Goal: Information Seeking & Learning: Learn about a topic

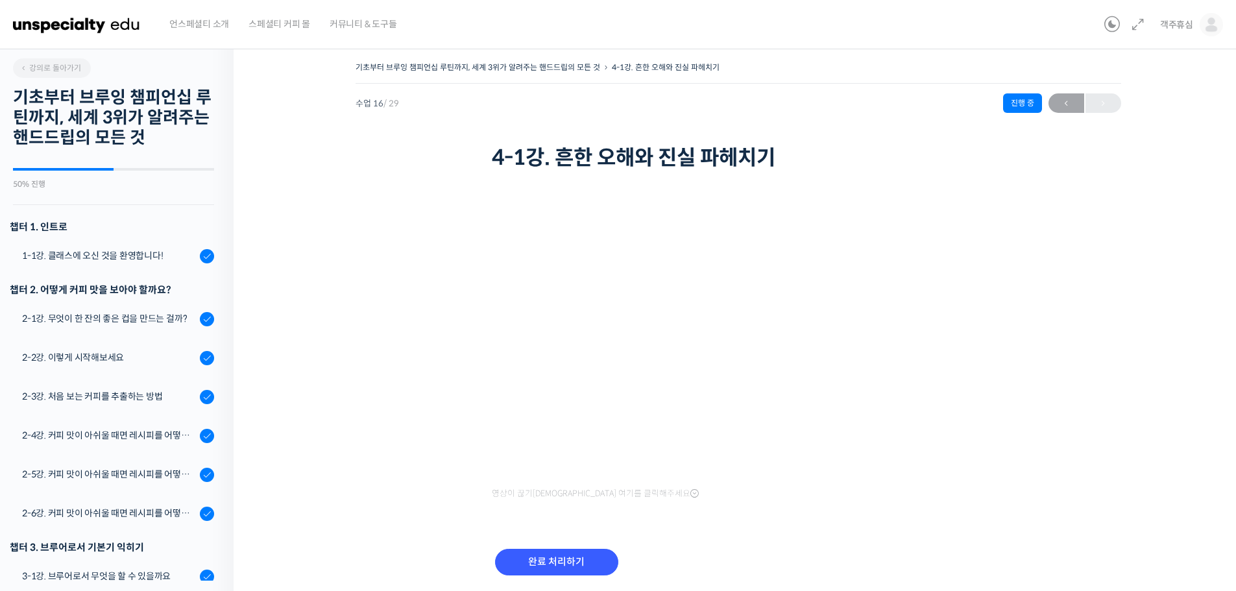
scroll to position [821, 0]
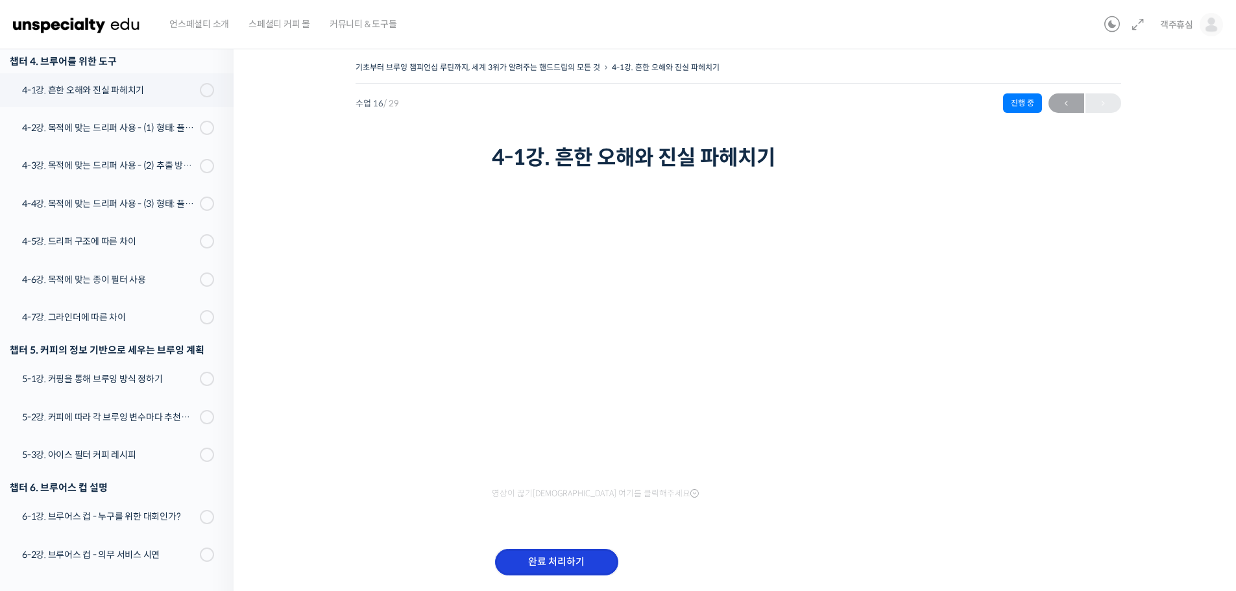
click at [584, 560] on input "완료 처리하기" at bounding box center [556, 562] width 123 height 27
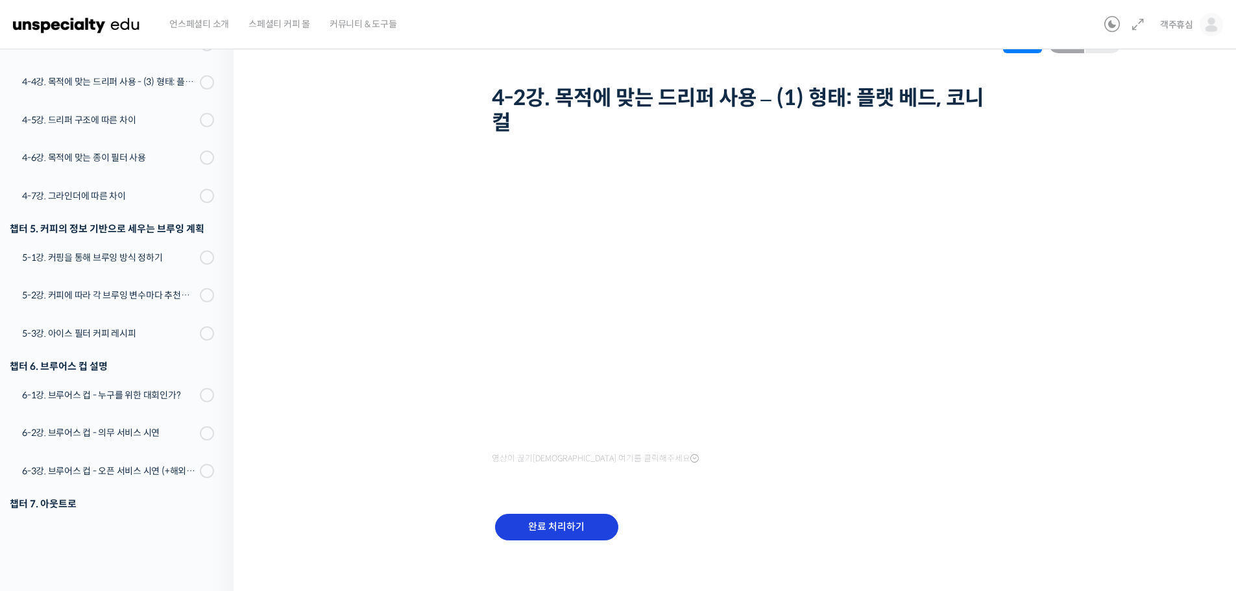
scroll to position [70, 0]
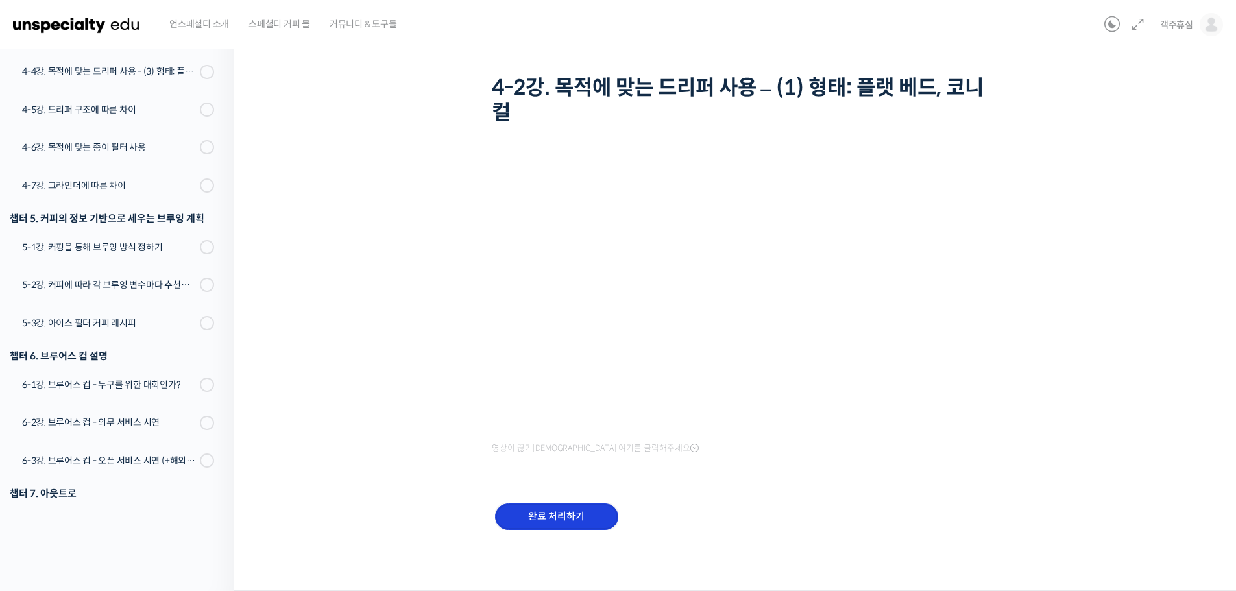
click at [586, 526] on input "완료 처리하기" at bounding box center [556, 516] width 123 height 27
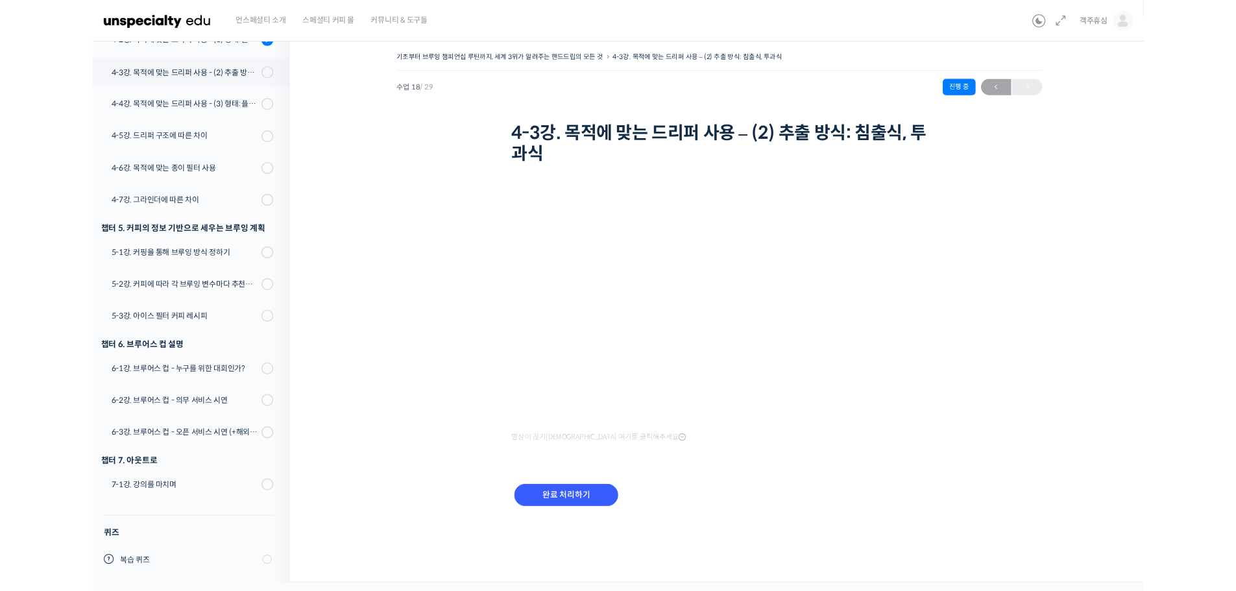
scroll to position [903, 0]
